Goal: Navigation & Orientation: Find specific page/section

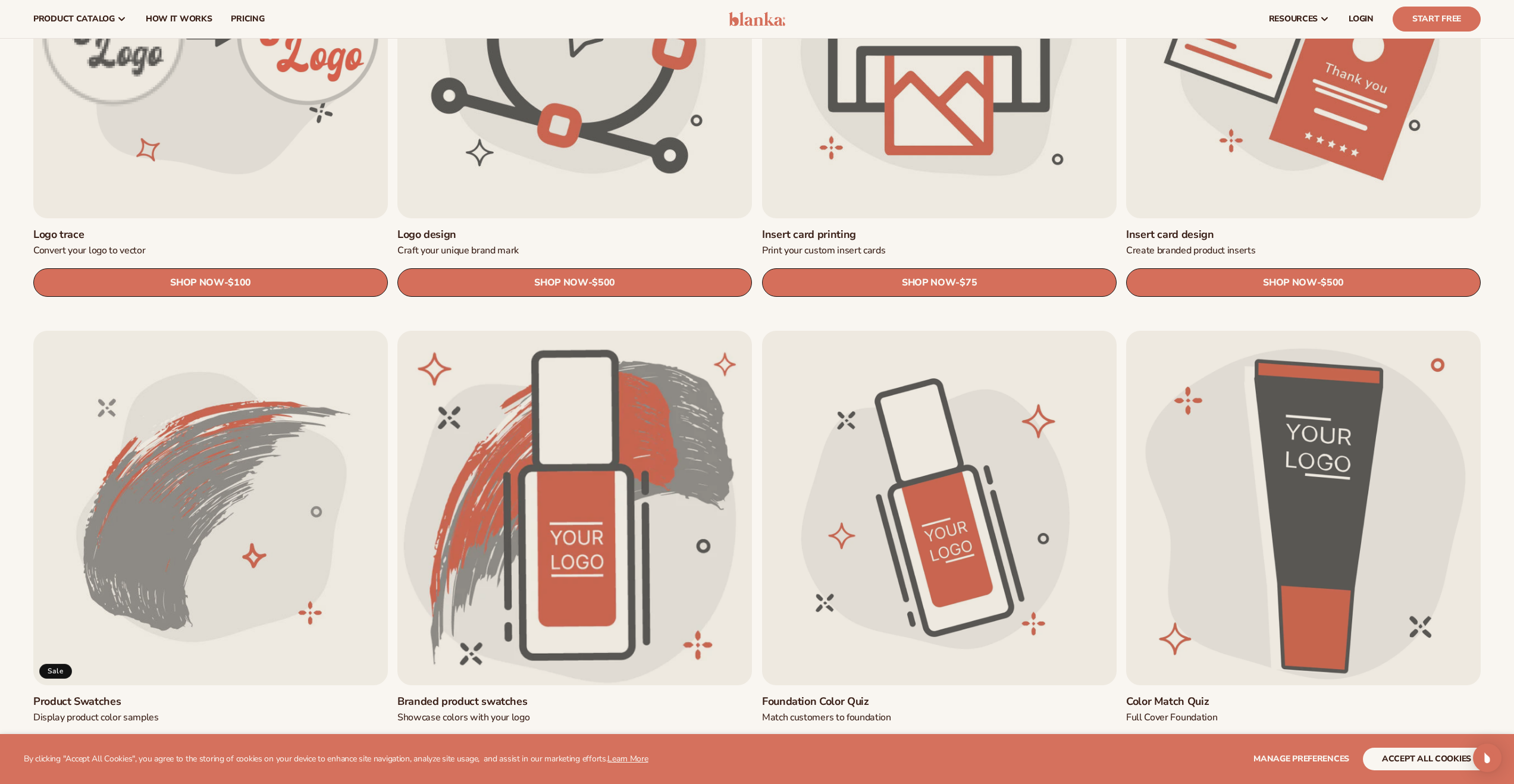
scroll to position [546, 0]
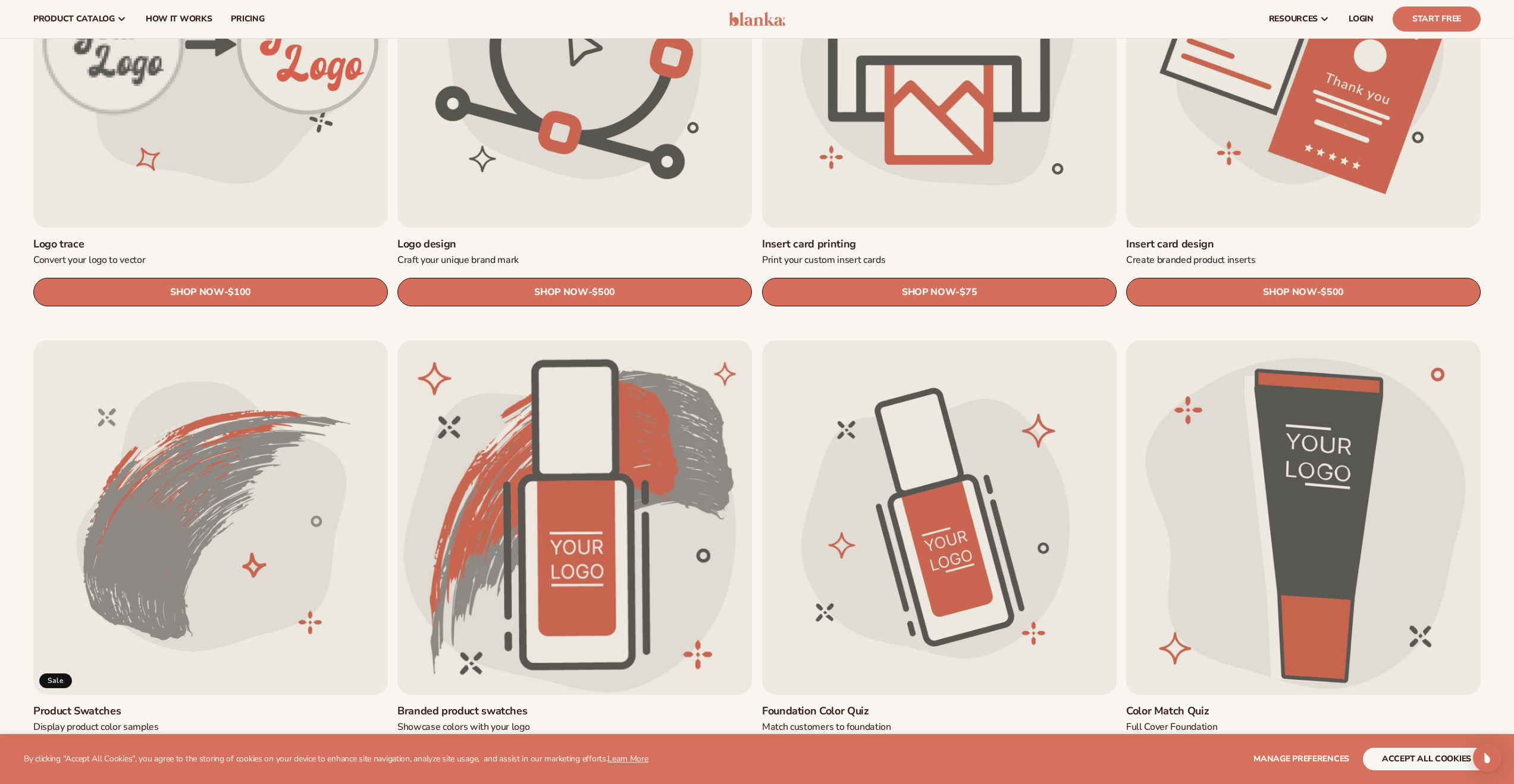
click at [1198, 238] on link "Insert card design" at bounding box center [1303, 245] width 355 height 14
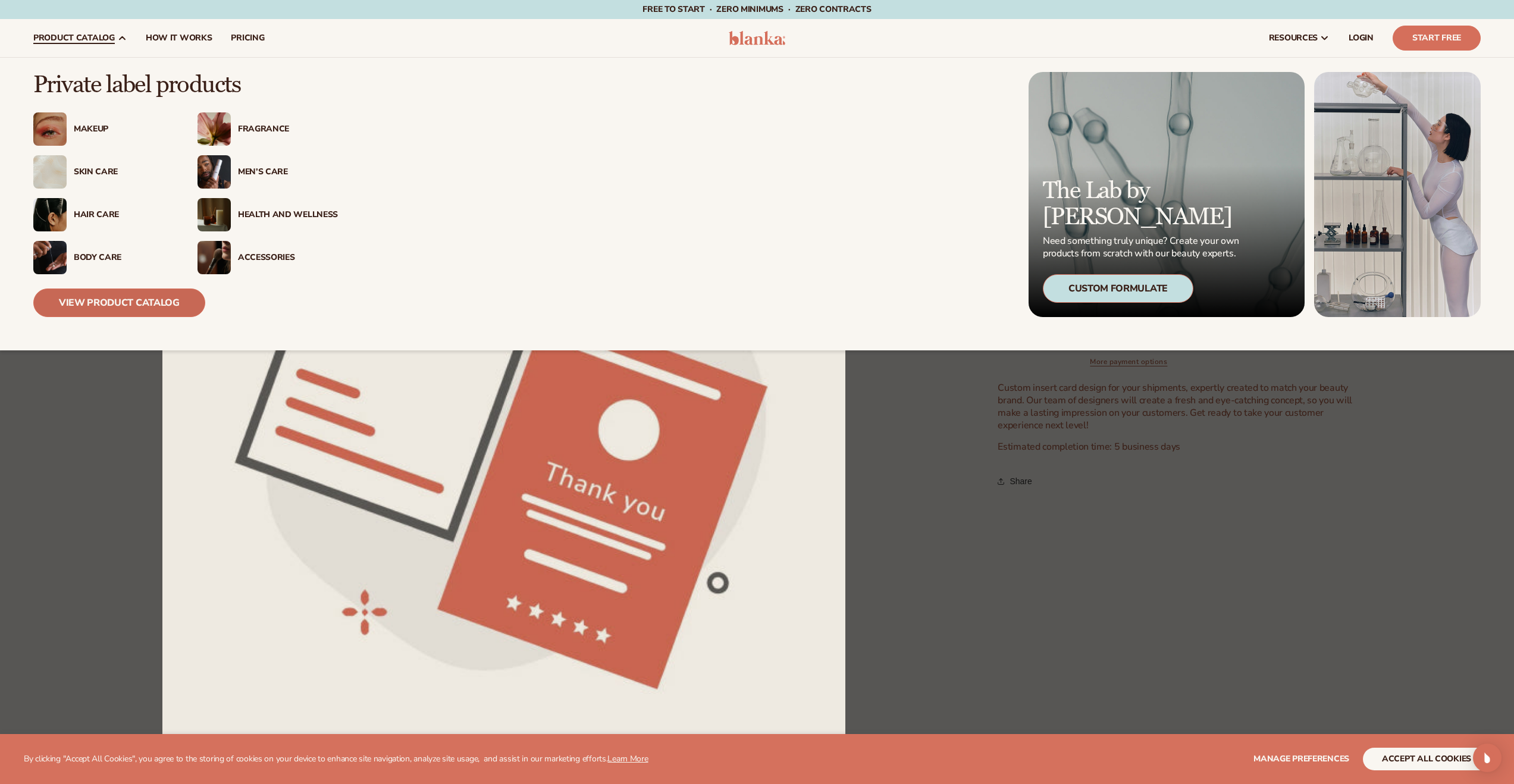
click at [135, 298] on link "View Product Catalog" at bounding box center [119, 303] width 172 height 29
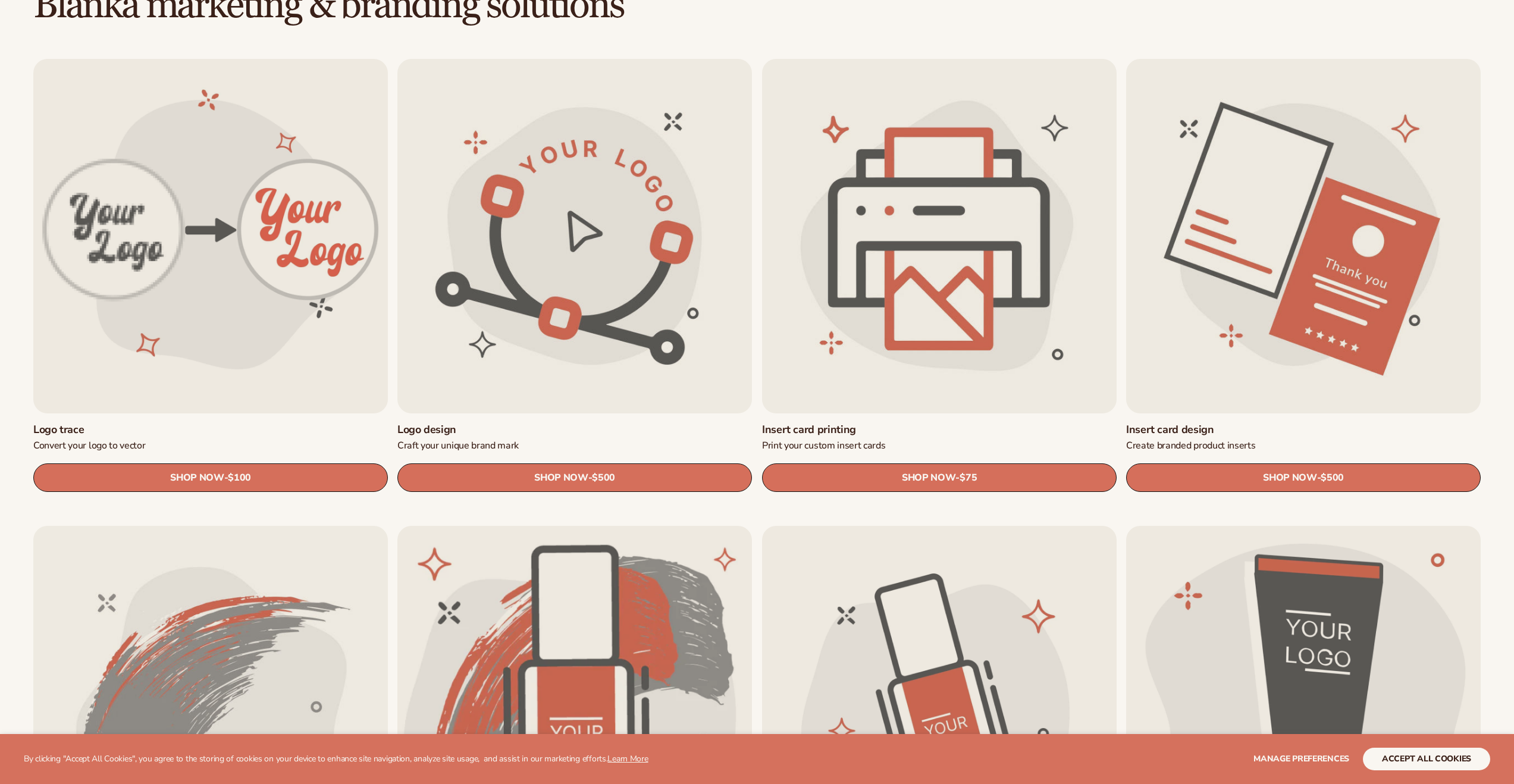
scroll to position [482, 0]
